Goal: Task Accomplishment & Management: Manage account settings

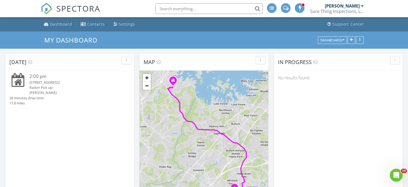
scroll to position [443, 417]
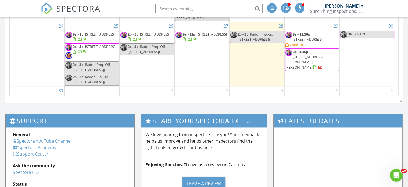
scroll to position [70, 0]
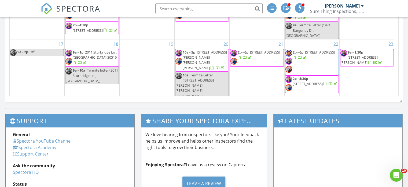
scroll to position [443, 417]
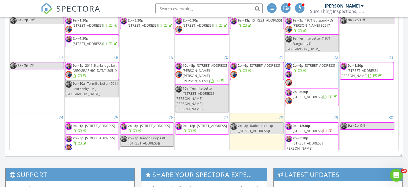
scroll to position [81, 0]
